Goal: Transaction & Acquisition: Obtain resource

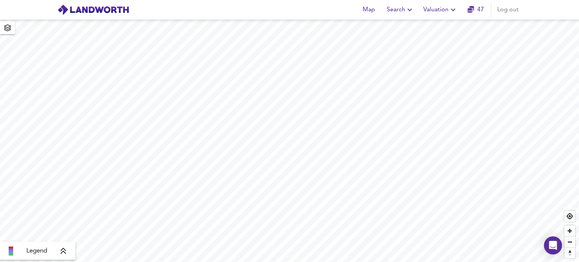
click at [452, 10] on icon "button" at bounding box center [453, 9] width 9 height 9
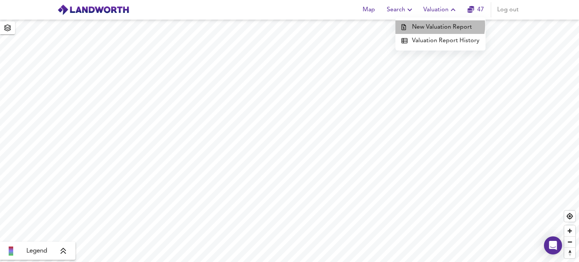
click at [439, 25] on li "New Valuation Report" at bounding box center [440, 27] width 90 height 14
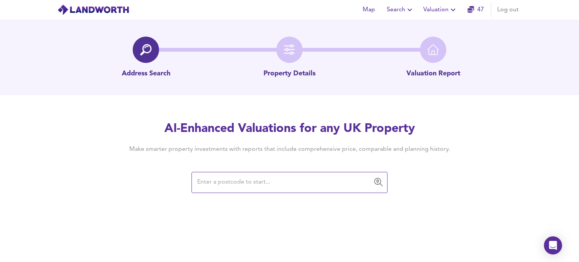
click at [239, 184] on input "text" at bounding box center [284, 182] width 178 height 14
click at [206, 182] on input "text" at bounding box center [284, 182] width 178 height 14
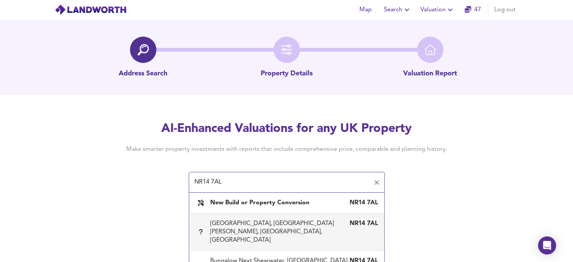
click at [235, 225] on div "Brickyard Farm, The Covey, Surlingham, Norfolk" at bounding box center [279, 231] width 138 height 25
type input "Brickyard Farm, The Covey, Surlingham, Norfolk"
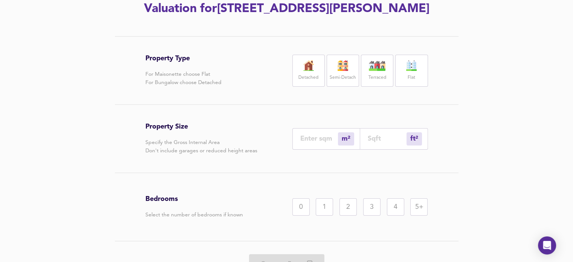
scroll to position [116, 0]
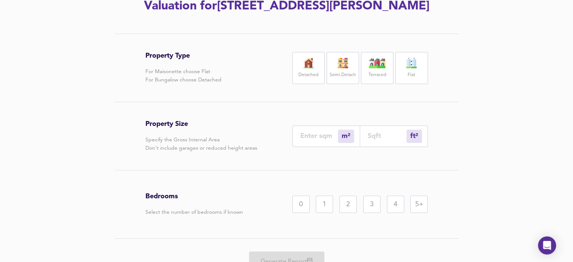
click at [313, 67] on img at bounding box center [308, 63] width 19 height 11
click at [378, 135] on input "number" at bounding box center [387, 136] width 39 height 8
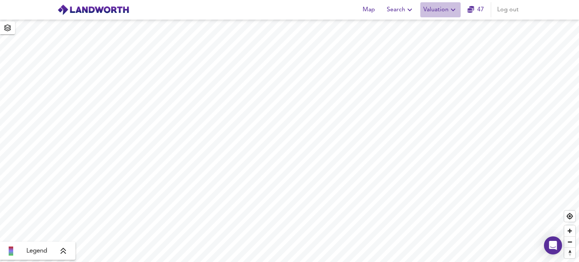
click at [452, 10] on icon "button" at bounding box center [453, 10] width 5 height 3
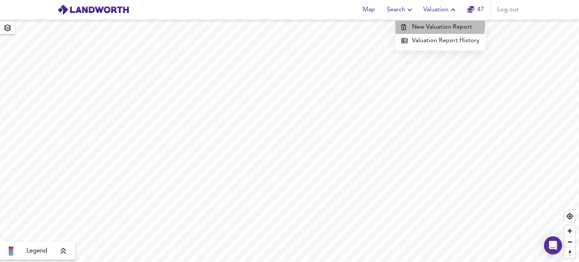
click at [436, 25] on li "New Valuation Report" at bounding box center [440, 27] width 90 height 14
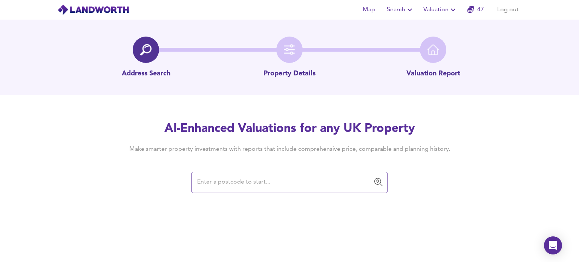
click at [209, 182] on input "text" at bounding box center [284, 182] width 178 height 14
type input "1"
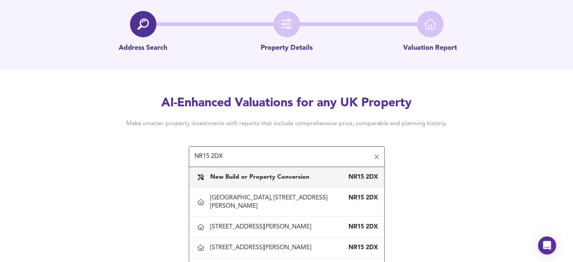
scroll to position [35, 0]
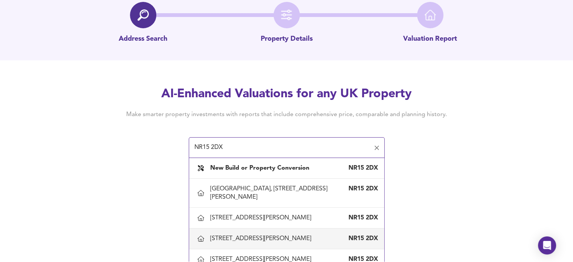
click at [232, 239] on div "[STREET_ADDRESS][PERSON_NAME]" at bounding box center [262, 238] width 104 height 8
type input "[STREET_ADDRESS][PERSON_NAME]"
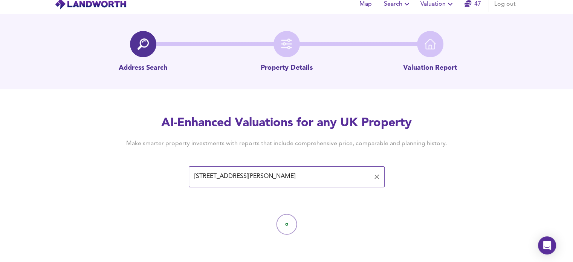
scroll to position [0, 0]
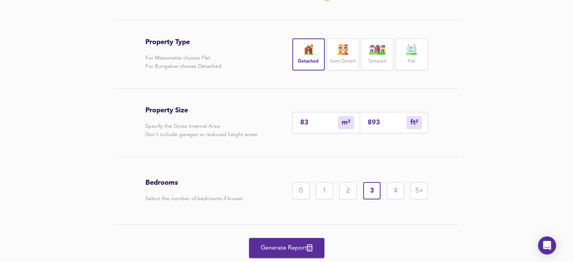
scroll to position [150, 0]
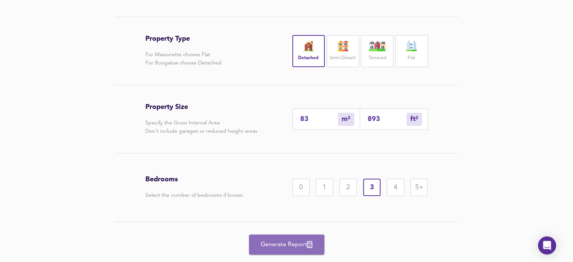
click at [291, 242] on span "Generate Report" at bounding box center [287, 244] width 60 height 11
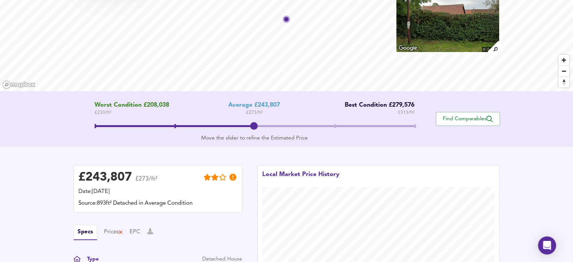
scroll to position [80, 0]
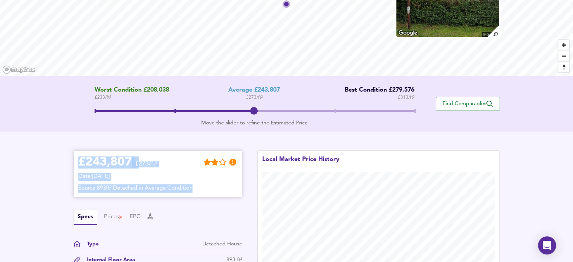
drag, startPoint x: 78, startPoint y: 161, endPoint x: 228, endPoint y: 186, distance: 151.3
click at [228, 186] on div "£ 243,807 £273/ft² Date: 22 September 2025 Source: 893ft² Detached in Average C…" at bounding box center [157, 173] width 159 height 37
copy div "£ 243,807 £273/ft² Date: 22 September 2025 Source: 893ft² Detached in Average C…"
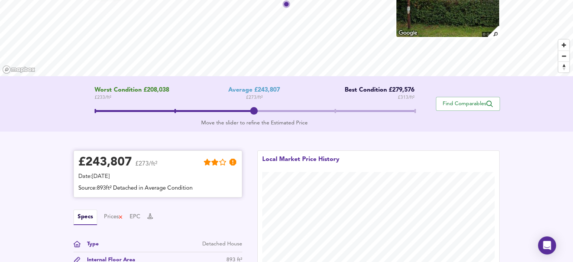
drag, startPoint x: 192, startPoint y: 204, endPoint x: 165, endPoint y: 189, distance: 30.5
click at [192, 204] on div "£ 243,807 £273/ft² Date: 22 September 2025 Source: 893ft² Detached in Average C…" at bounding box center [158, 224] width 169 height 149
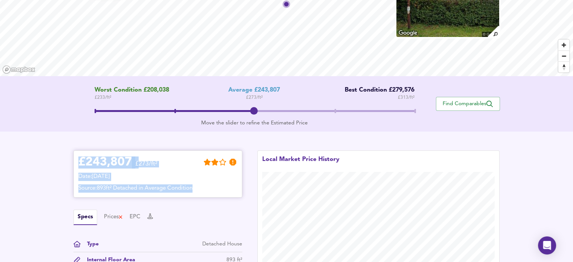
drag, startPoint x: 79, startPoint y: 159, endPoint x: 231, endPoint y: 187, distance: 154.9
click at [231, 187] on div "£ 243,807 £273/ft² Date: 22 September 2025 Source: 893ft² Detached in Average C…" at bounding box center [157, 173] width 159 height 37
copy div "£ 243,807 £273/ft² Date: 22 September 2025 Source: 893ft² Detached in Average C…"
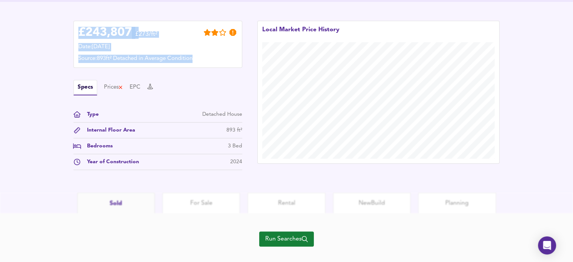
scroll to position [221, 0]
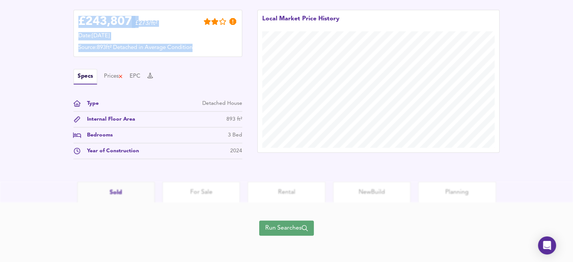
click at [286, 226] on span "Run Searches" at bounding box center [286, 228] width 43 height 11
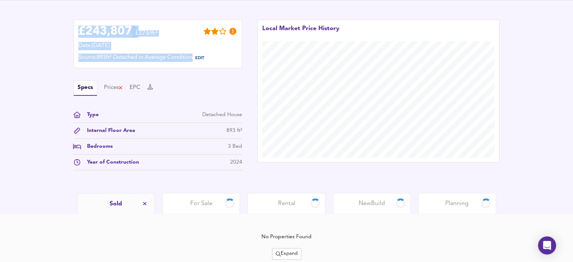
scroll to position [189, 0]
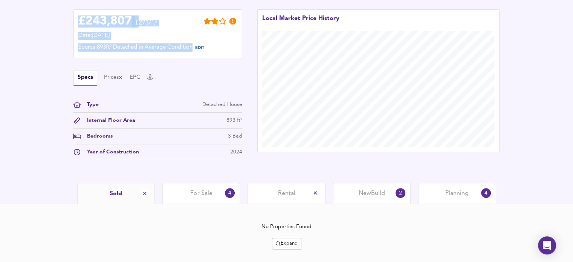
click at [461, 193] on span "Planning" at bounding box center [457, 193] width 23 height 8
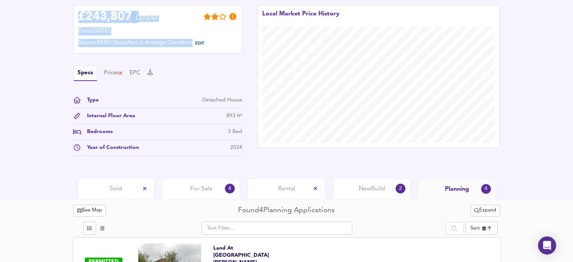
scroll to position [195, 0]
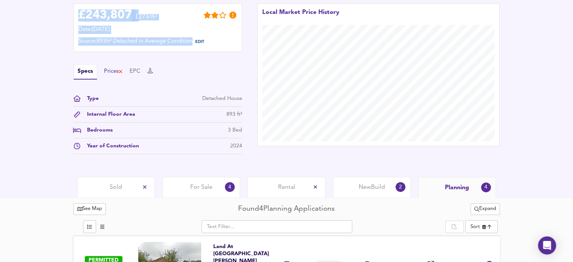
click at [111, 73] on div "Prices" at bounding box center [113, 71] width 19 height 8
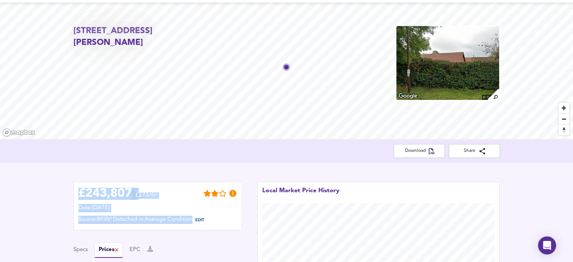
scroll to position [0, 0]
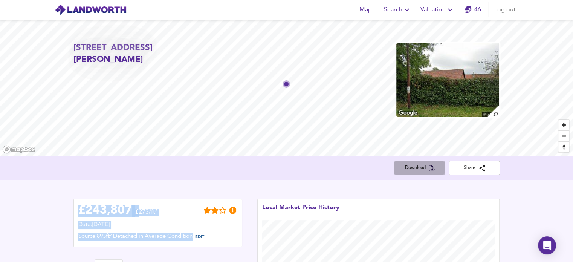
click at [416, 169] on span "Download" at bounding box center [419, 168] width 39 height 8
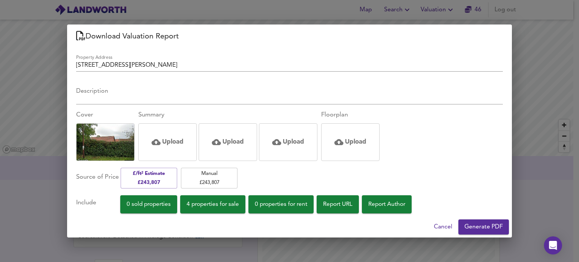
click at [525, 83] on div "Download Valuation Report Property Address 1A Station Road, Great Moulton, Norf…" at bounding box center [289, 131] width 579 height 262
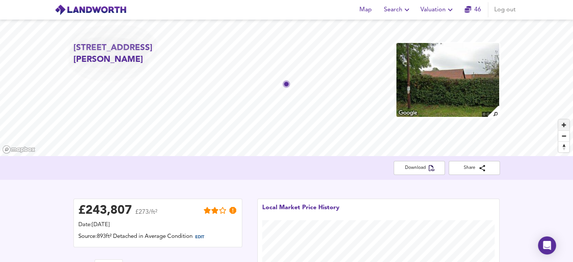
click at [563, 126] on span "Zoom in" at bounding box center [564, 124] width 11 height 11
click at [562, 143] on span "Reset bearing to north" at bounding box center [564, 147] width 11 height 11
click at [562, 148] on span "Reset bearing to north" at bounding box center [564, 147] width 11 height 11
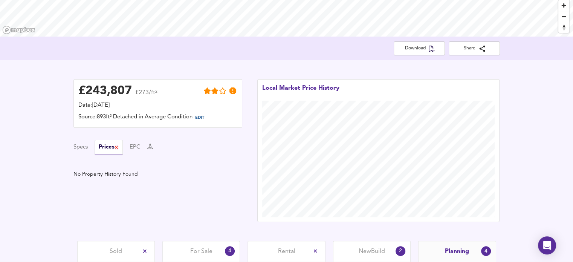
scroll to position [131, 0]
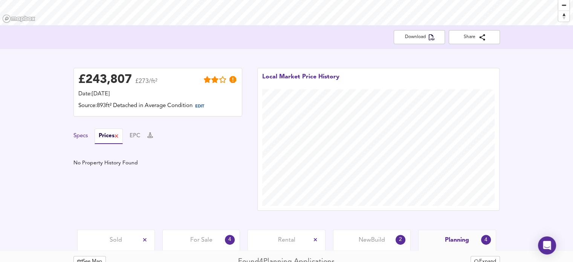
click at [78, 135] on button "Specs" at bounding box center [81, 136] width 14 height 8
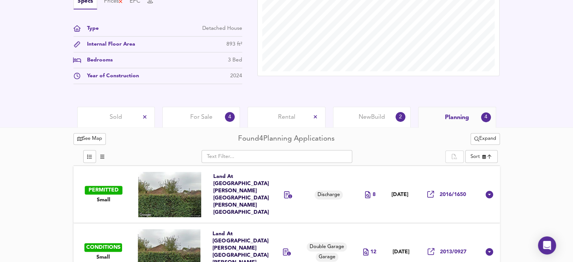
scroll to position [245, 0]
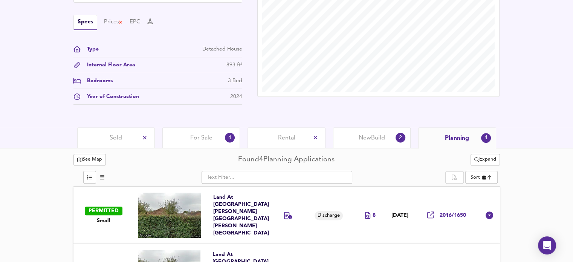
click at [198, 138] on span "For Sale" at bounding box center [201, 138] width 22 height 8
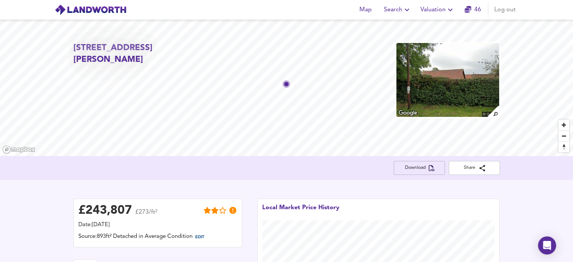
click at [416, 168] on span "Download" at bounding box center [419, 168] width 39 height 8
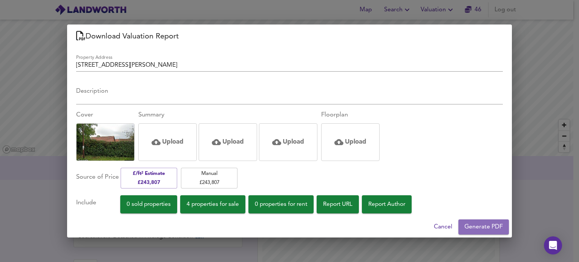
click at [480, 226] on span "Generate PDF" at bounding box center [483, 227] width 38 height 11
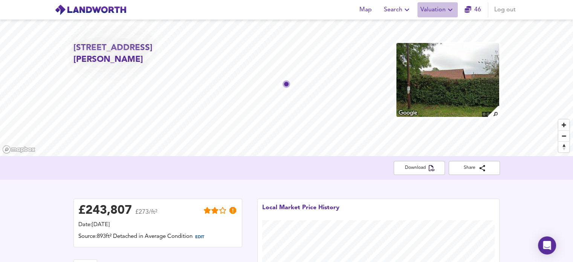
click at [450, 9] on icon "button" at bounding box center [450, 9] width 9 height 9
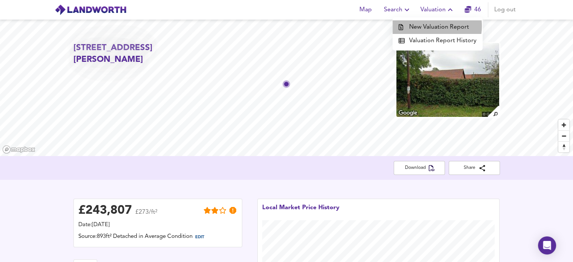
click at [430, 26] on li "New Valuation Report" at bounding box center [438, 27] width 90 height 14
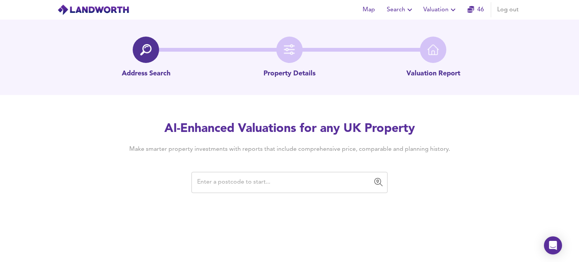
click at [216, 185] on input "text" at bounding box center [284, 182] width 178 height 14
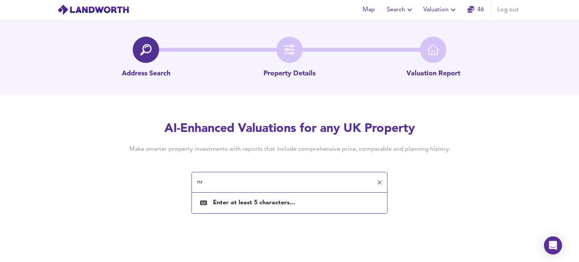
type input "n"
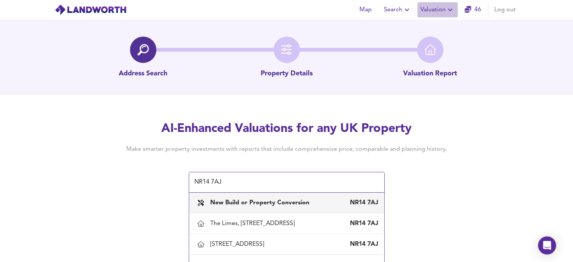
click at [444, 9] on span "Valuation" at bounding box center [438, 10] width 34 height 11
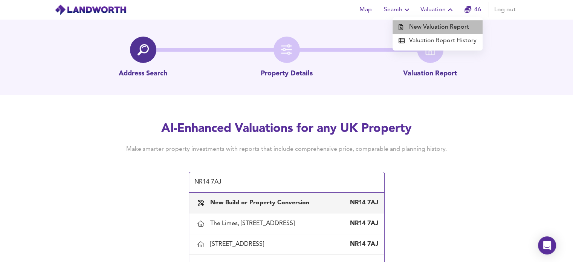
click at [438, 24] on li "New Valuation Report" at bounding box center [438, 27] width 90 height 14
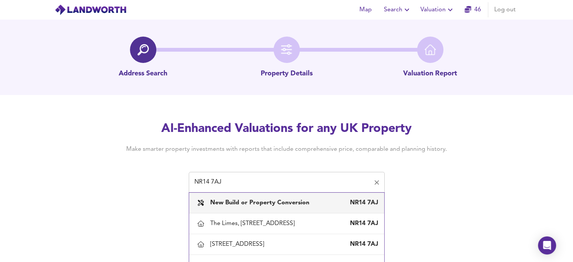
click at [233, 184] on input "NR14 7AJ" at bounding box center [281, 182] width 178 height 14
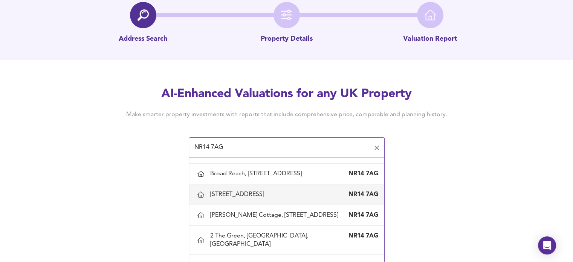
scroll to position [36, 0]
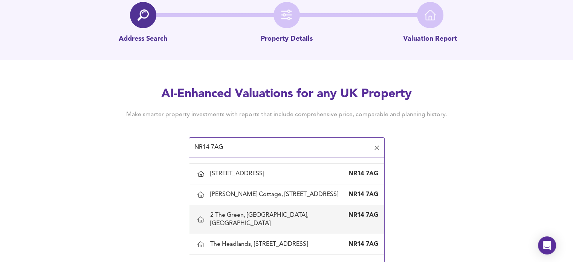
click at [271, 228] on div "2 The Green, Surlingham, Norfolk" at bounding box center [279, 219] width 138 height 17
type input "2 The Green, Surlingham, Norfolk"
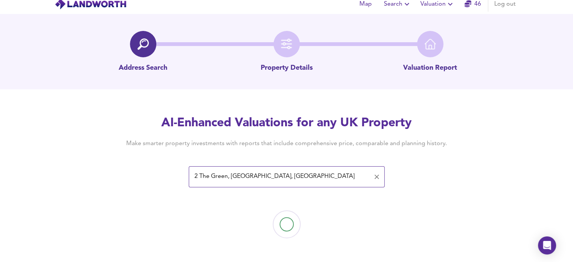
scroll to position [0, 0]
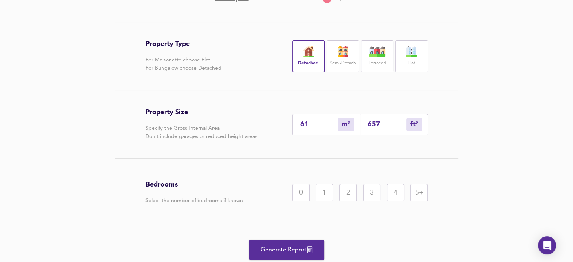
scroll to position [150, 0]
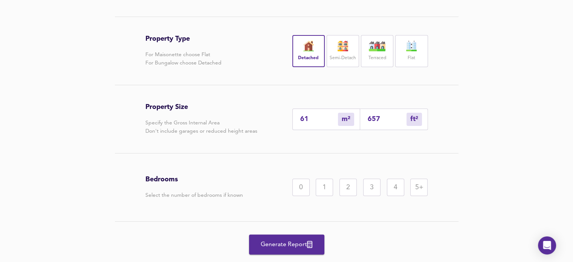
click at [369, 187] on div "3" at bounding box center [371, 187] width 17 height 17
click at [288, 244] on span "Generate Report" at bounding box center [287, 244] width 60 height 11
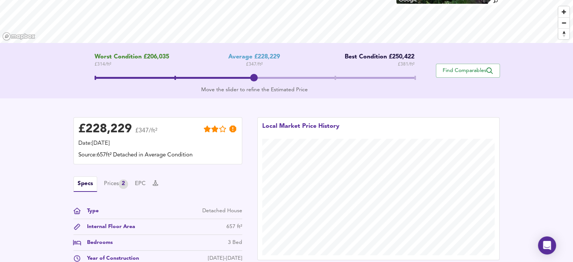
scroll to position [113, 0]
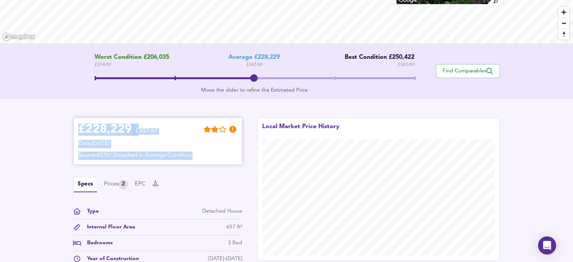
drag, startPoint x: 76, startPoint y: 127, endPoint x: 228, endPoint y: 150, distance: 153.6
click at [228, 150] on div "£ 228,229 £347/ft² Date: 22 September 2025 Source: 657ft² Detached in Average C…" at bounding box center [158, 141] width 169 height 47
copy div "£ 228,229 £347/ft² Date: 22 September 2025 Source: 657ft² Detached in Average C…"
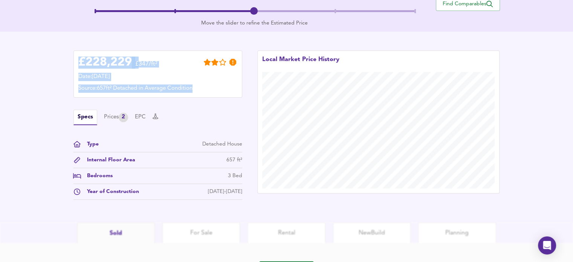
scroll to position [183, 0]
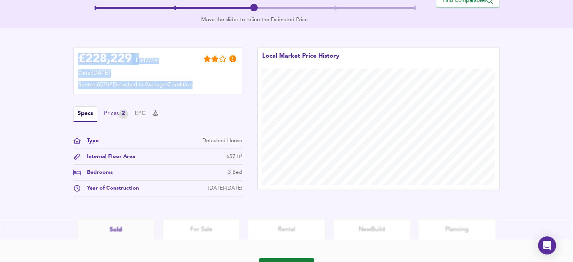
click at [112, 112] on div "Prices 2" at bounding box center [116, 113] width 24 height 9
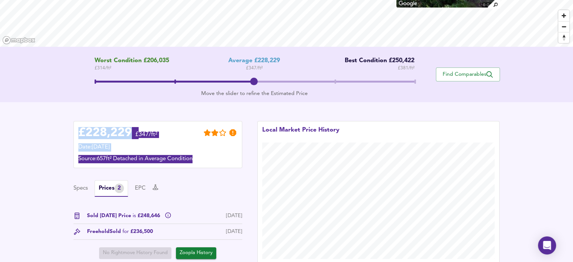
scroll to position [108, 0]
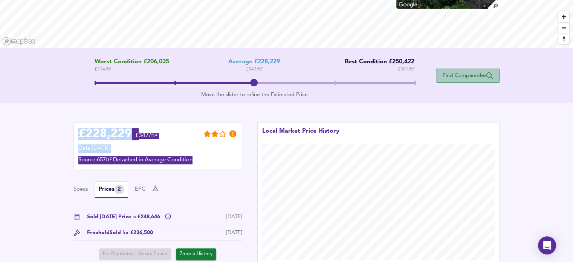
click at [469, 75] on span "Find Comparables" at bounding box center [468, 75] width 56 height 7
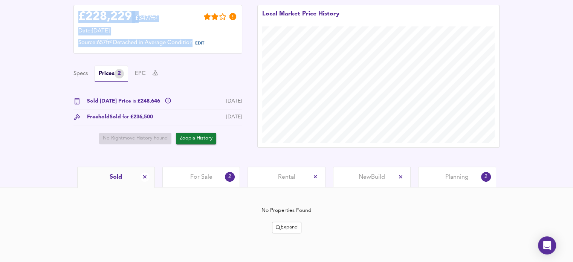
scroll to position [175, 0]
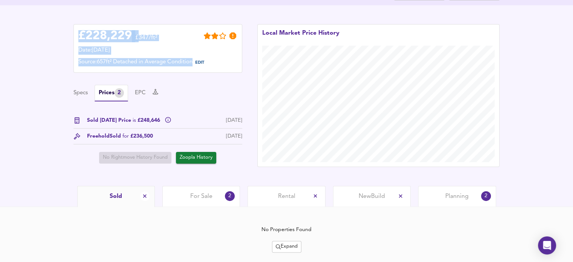
click at [195, 195] on span "For Sale" at bounding box center [201, 196] width 22 height 8
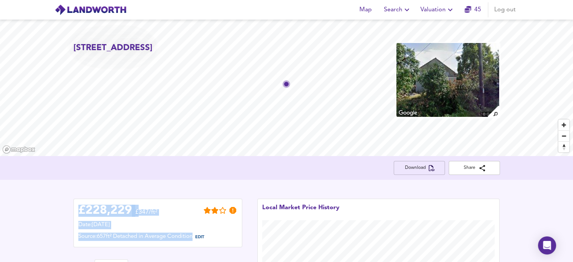
click at [403, 167] on span "Download" at bounding box center [419, 168] width 39 height 8
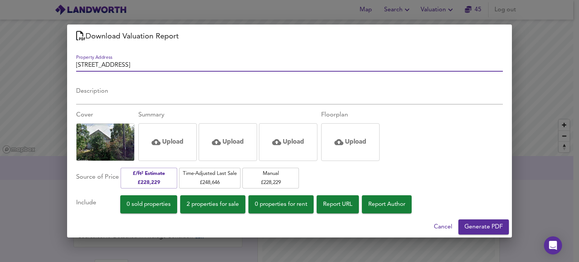
click at [478, 224] on span "Generate PDF" at bounding box center [483, 227] width 38 height 11
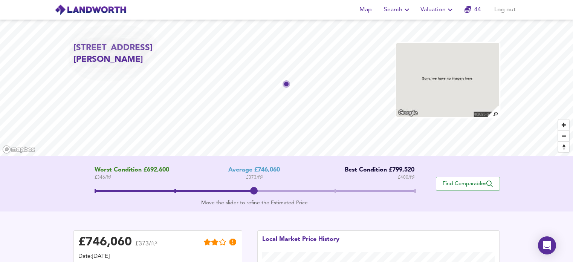
scroll to position [109, 0]
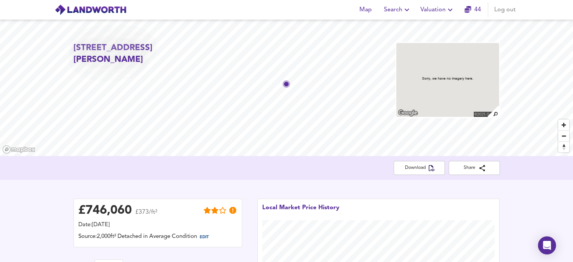
scroll to position [69, 0]
